Goal: Task Accomplishment & Management: Complete application form

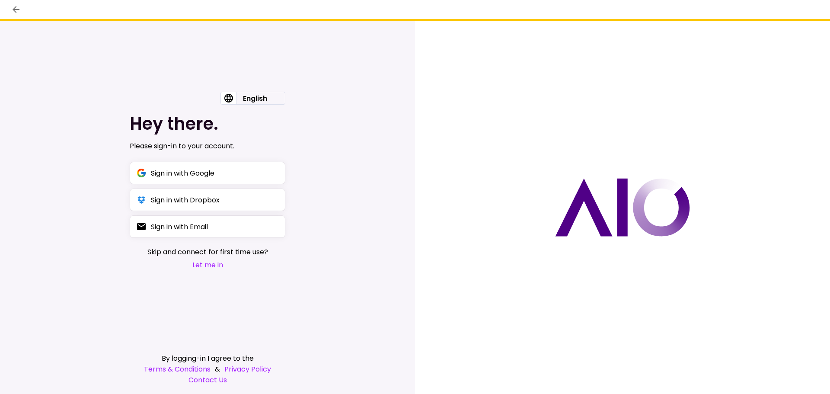
click at [218, 267] on button "Let me in" at bounding box center [207, 264] width 121 height 11
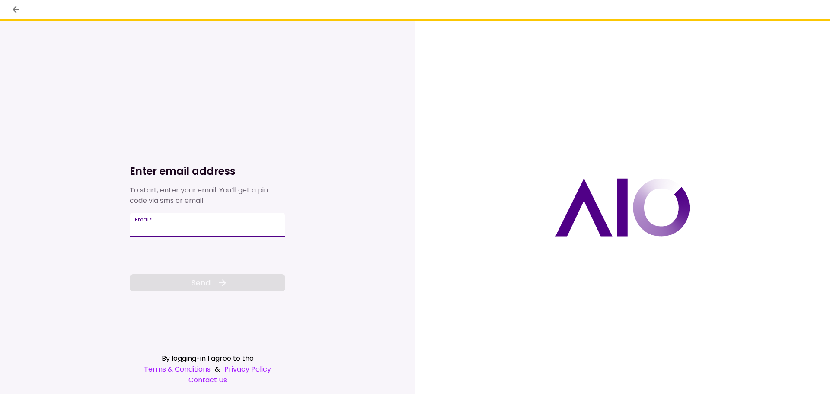
click at [208, 230] on input "Email   *" at bounding box center [208, 225] width 156 height 24
type input "**********"
click at [225, 286] on icon at bounding box center [222, 282] width 10 height 10
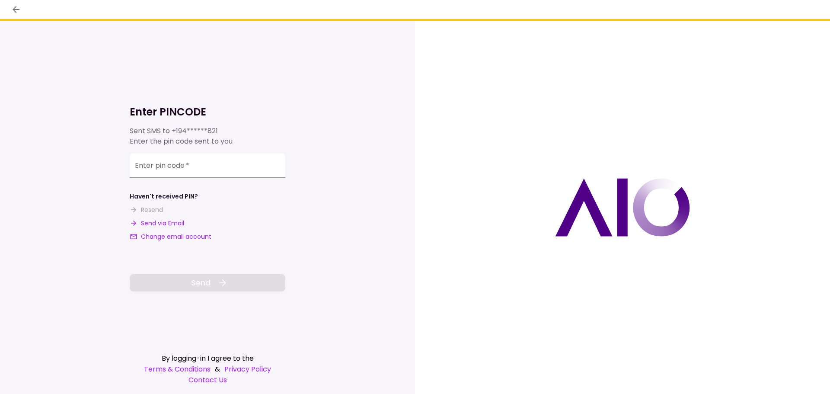
click at [162, 219] on button "Send via Email" at bounding box center [157, 223] width 54 height 9
click at [178, 171] on input "**********" at bounding box center [208, 165] width 156 height 24
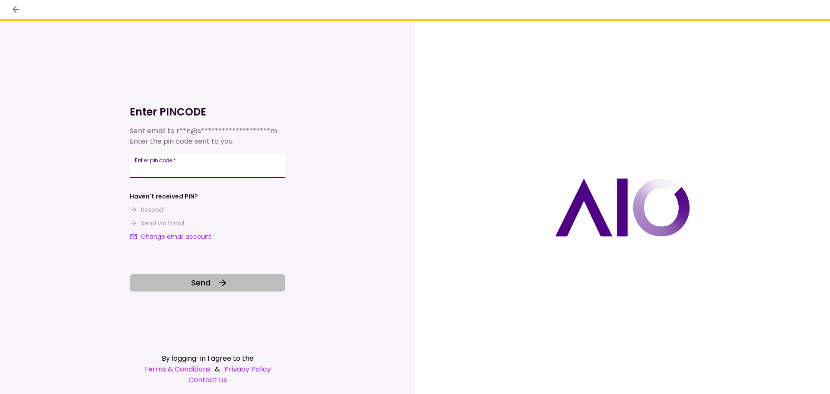
type input "******"
click at [179, 283] on button "Send" at bounding box center [208, 282] width 156 height 17
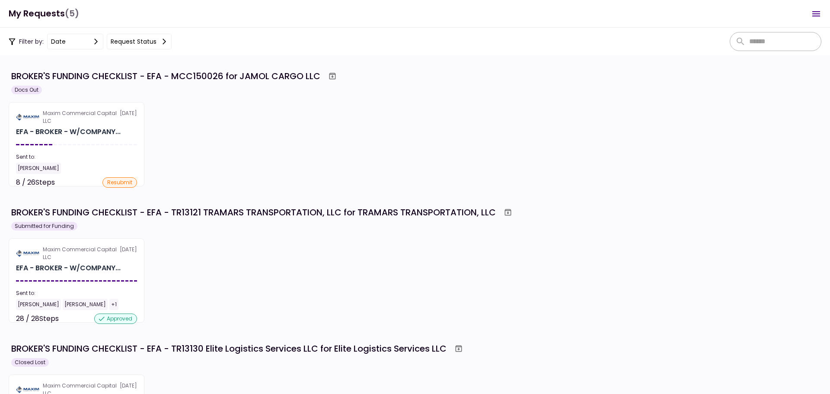
click at [101, 141] on section "Maxim Commercial Capital LLC [DATE] EFA - BROKER - W/COMPANY... Sent to: [PERSO…" at bounding box center [77, 144] width 136 height 84
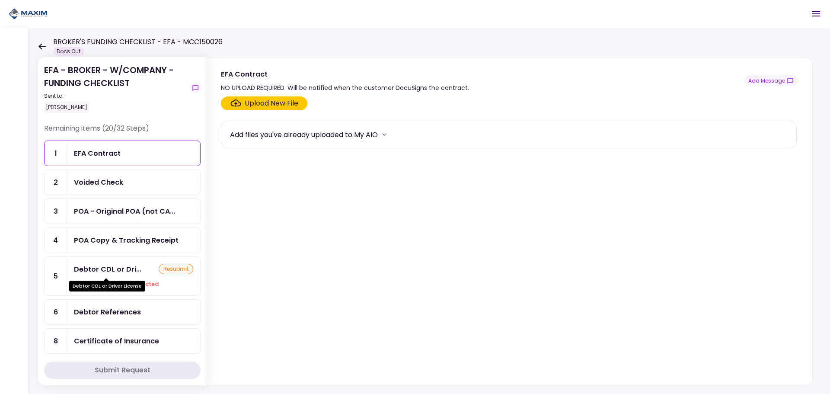
click at [132, 271] on div "Debtor CDL or Dri..." at bounding box center [107, 269] width 67 height 11
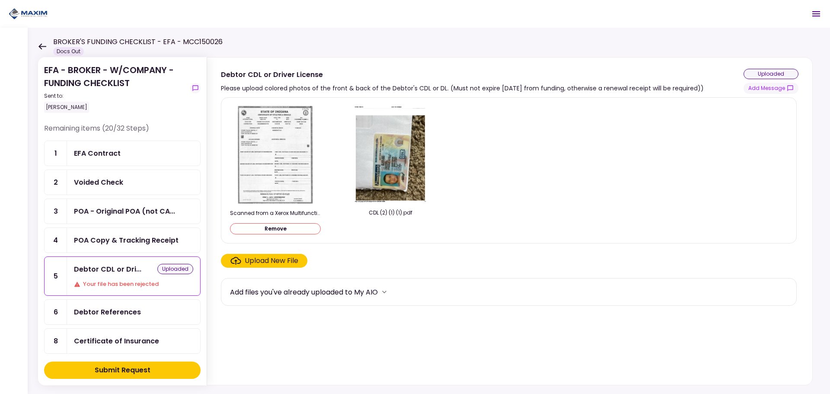
click at [305, 232] on button "Remove" at bounding box center [275, 228] width 91 height 11
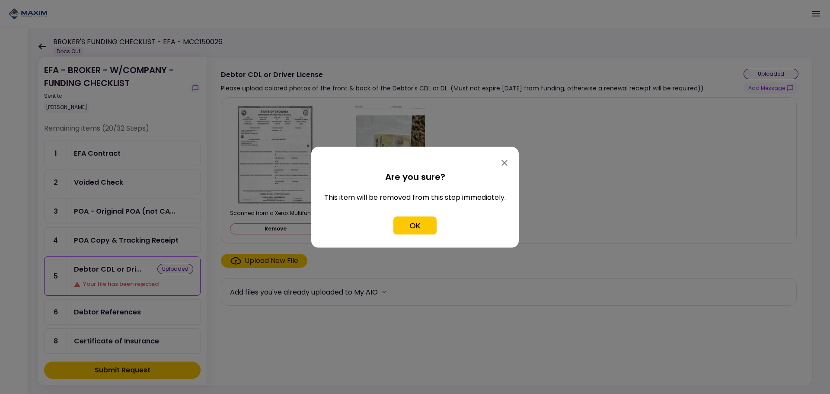
click at [423, 226] on button "OK" at bounding box center [414, 225] width 43 height 18
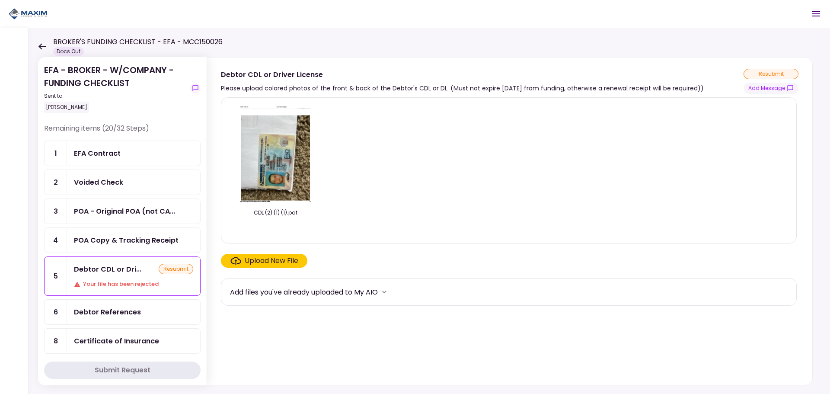
click at [509, 168] on div "CDL (2) (1) (1).pdf" at bounding box center [508, 170] width 557 height 131
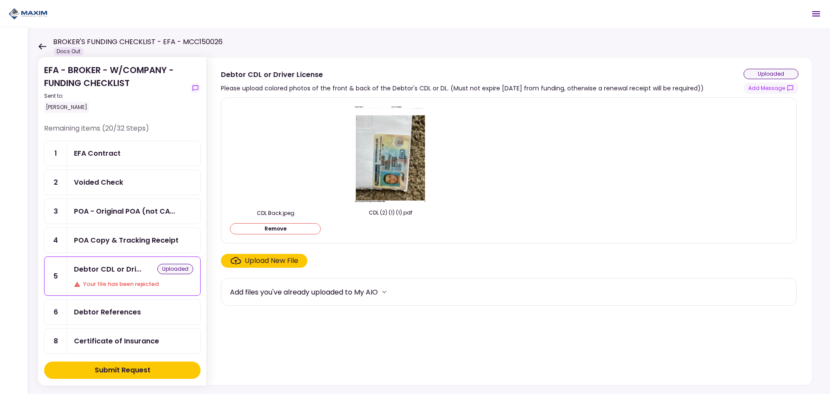
drag, startPoint x: 384, startPoint y: 235, endPoint x: 366, endPoint y: 245, distance: 20.4
click at [384, 235] on div "CDL Back.jpeg Remove CDL (2) (1) (1).pdf" at bounding box center [508, 170] width 557 height 131
click at [771, 86] on button "Add Message" at bounding box center [770, 88] width 55 height 11
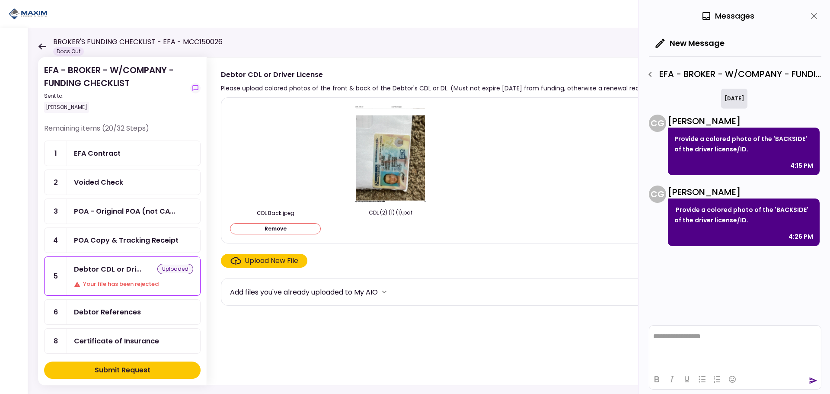
click at [652, 75] on icon "button" at bounding box center [650, 74] width 10 height 10
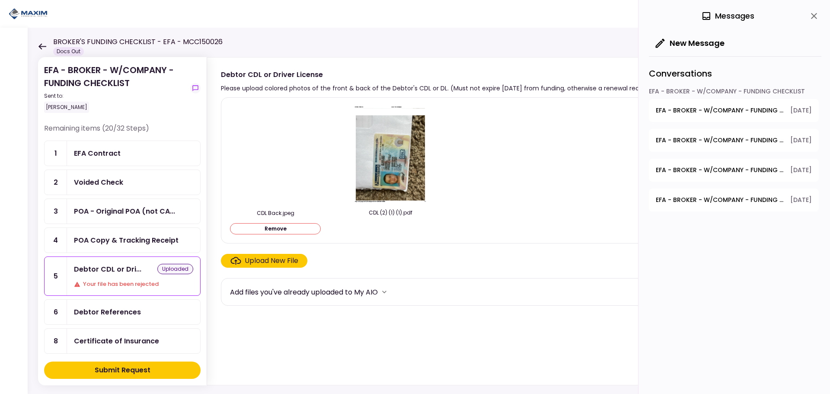
click at [813, 16] on icon "close" at bounding box center [814, 16] width 6 height 6
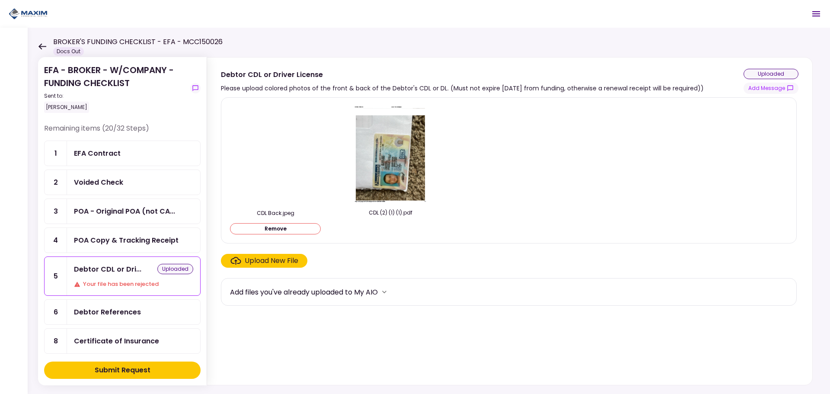
click at [767, 73] on div "uploaded" at bounding box center [770, 74] width 55 height 10
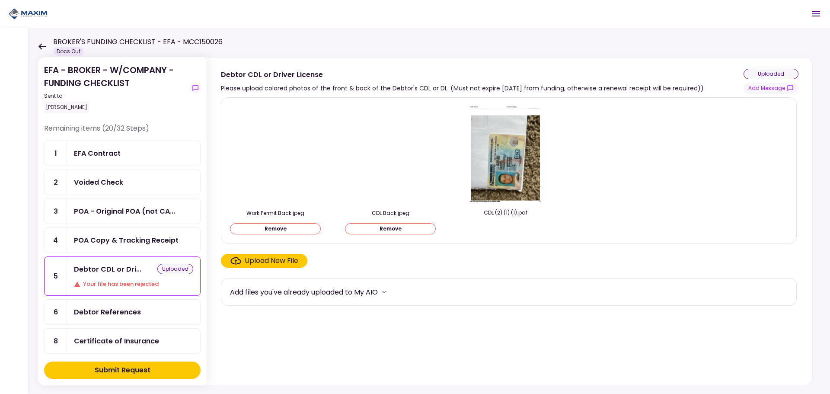
click at [489, 229] on div at bounding box center [505, 229] width 91 height 12
click at [767, 89] on button "Add Message" at bounding box center [770, 88] width 55 height 11
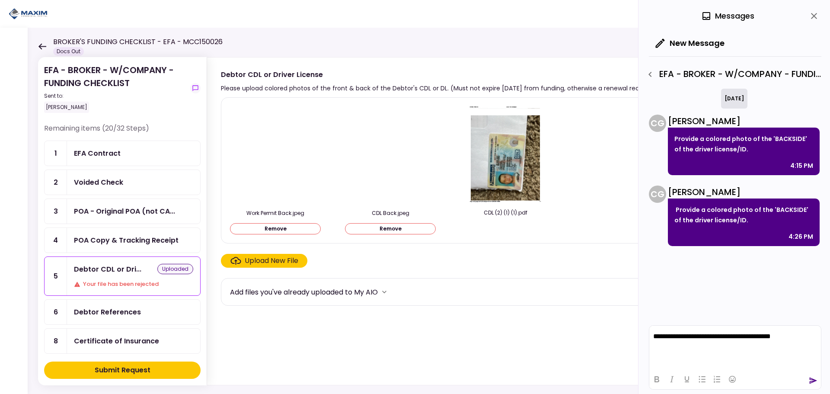
click at [811, 379] on icon "send" at bounding box center [812, 380] width 9 height 9
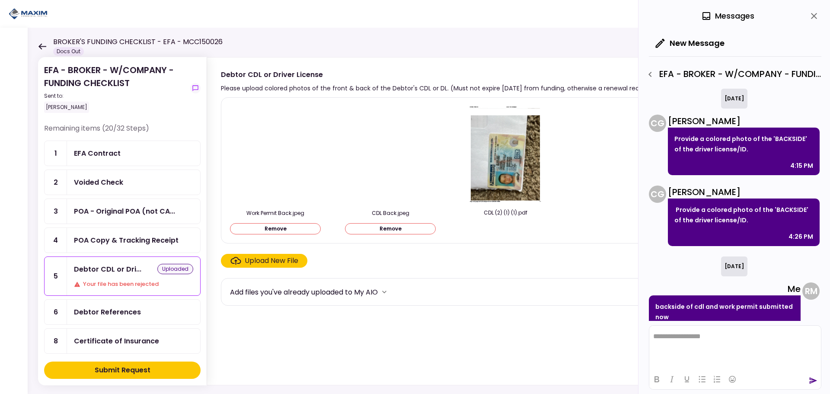
scroll to position [26, 0]
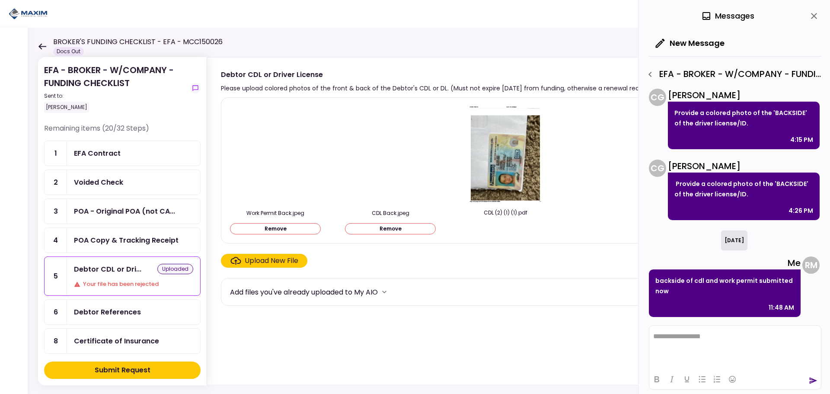
click at [151, 372] on button "Submit Request" at bounding box center [122, 369] width 156 height 17
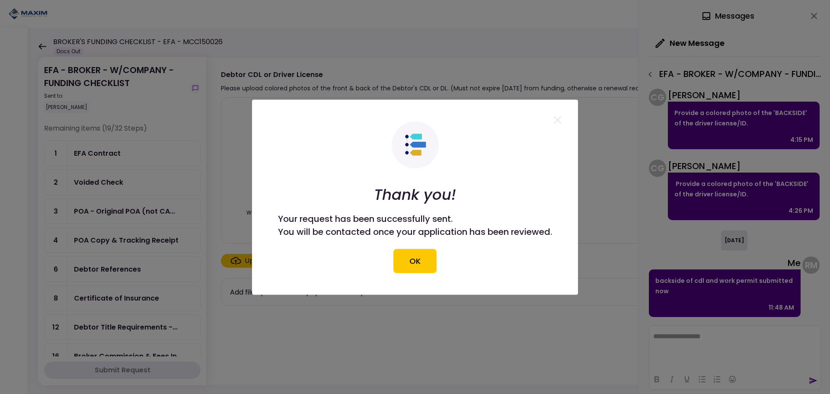
click at [402, 264] on button "OK" at bounding box center [414, 260] width 43 height 24
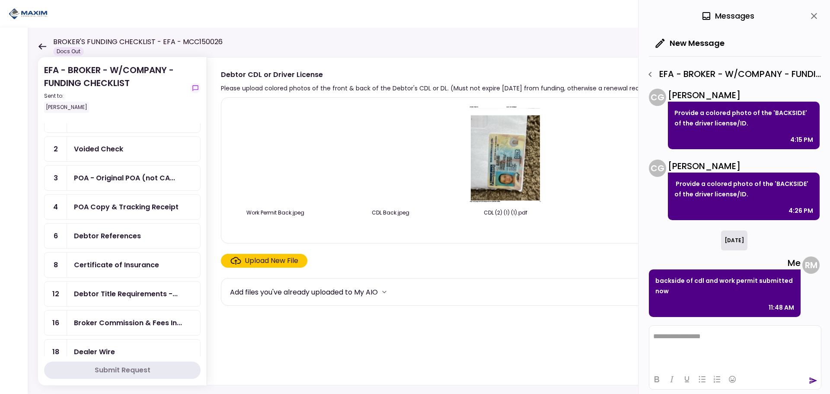
scroll to position [86, 0]
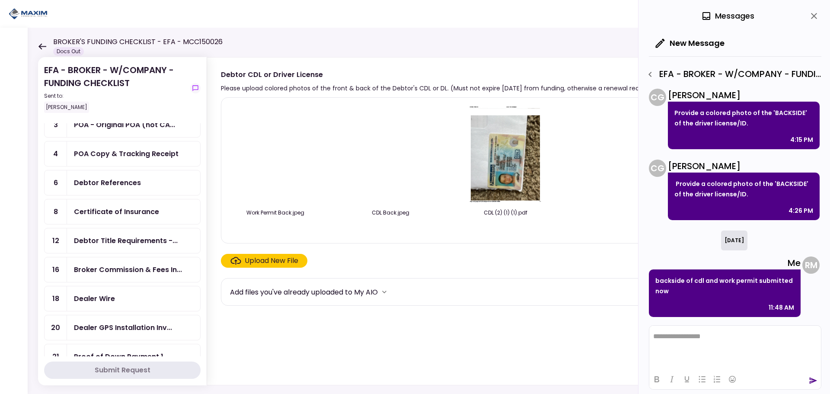
click at [127, 186] on div "Debtor References" at bounding box center [107, 182] width 67 height 11
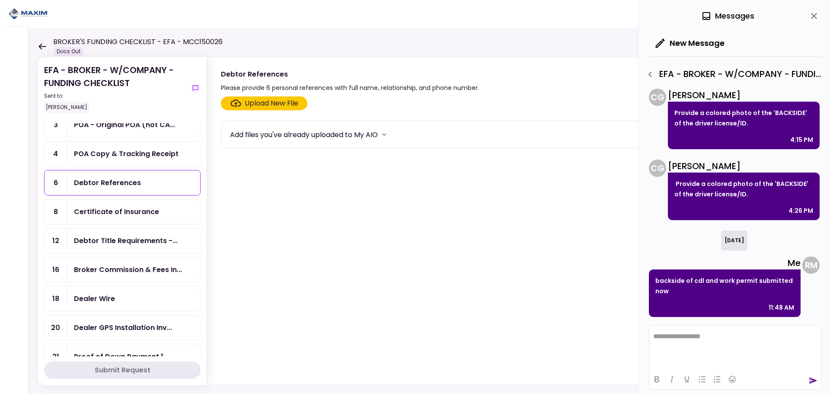
click at [803, 21] on div "0 Messages" at bounding box center [735, 16] width 172 height 32
click at [810, 18] on icon "close" at bounding box center [813, 16] width 10 height 10
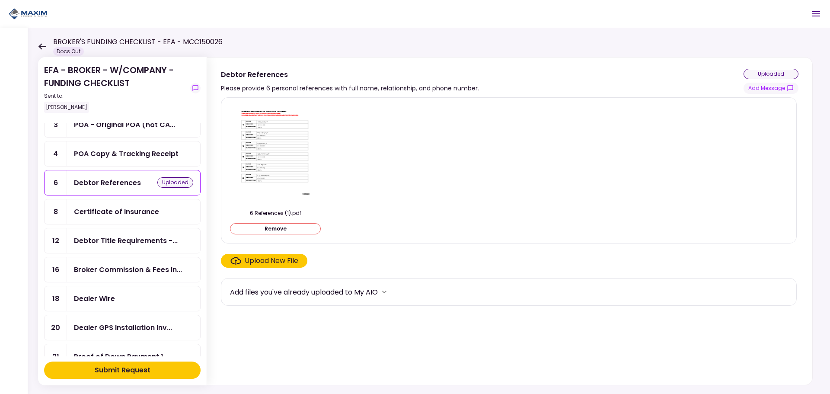
click at [130, 372] on div "Submit Request" at bounding box center [123, 370] width 56 height 10
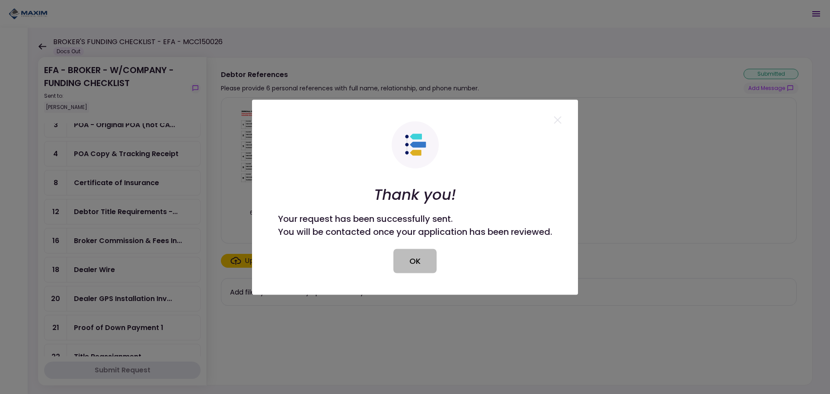
click at [423, 264] on button "OK" at bounding box center [414, 260] width 43 height 24
